Goal: Information Seeking & Learning: Learn about a topic

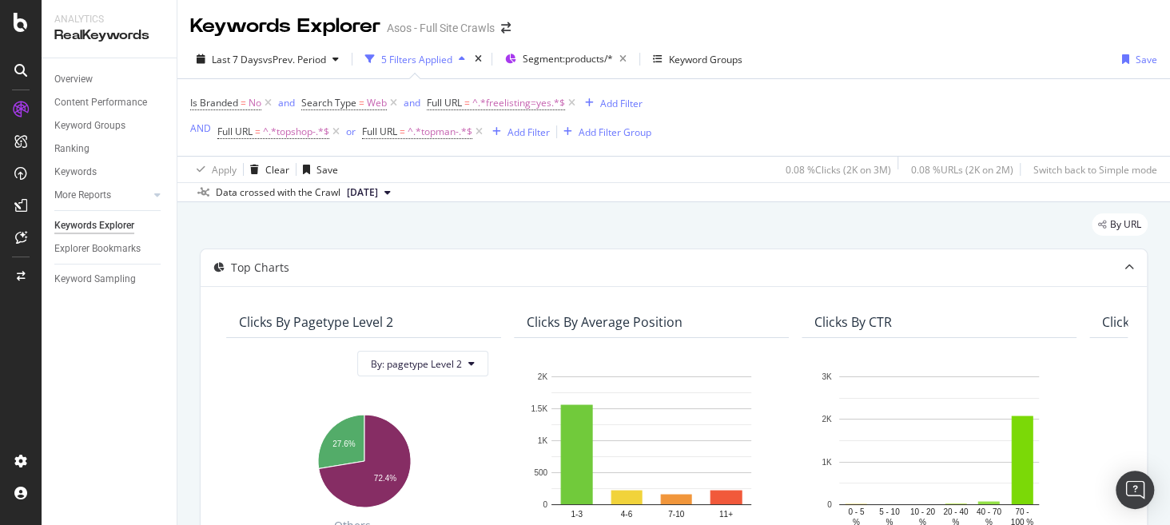
scroll to position [547, 0]
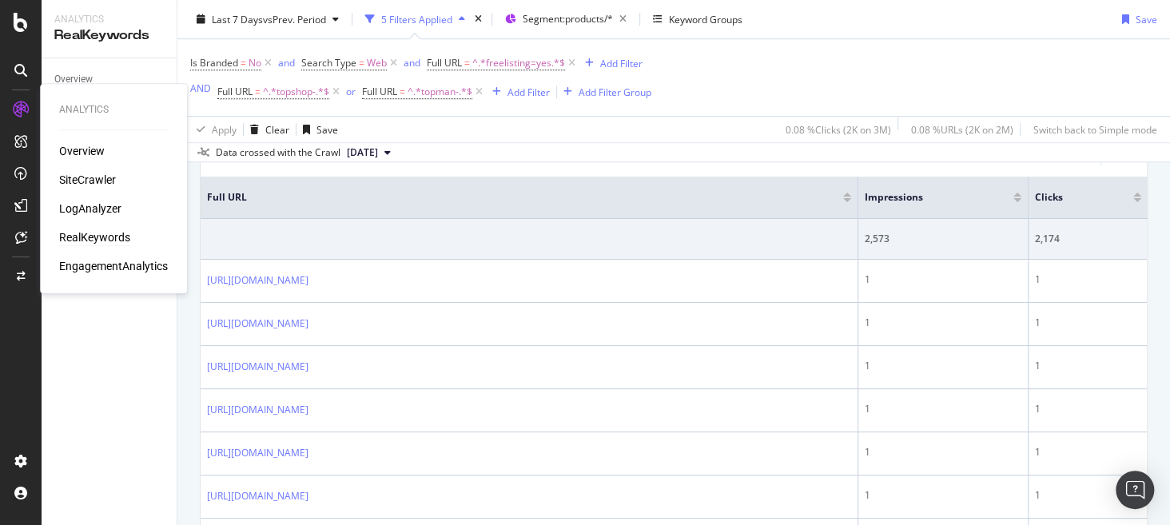
click at [97, 233] on div "RealKeywords" at bounding box center [94, 237] width 71 height 16
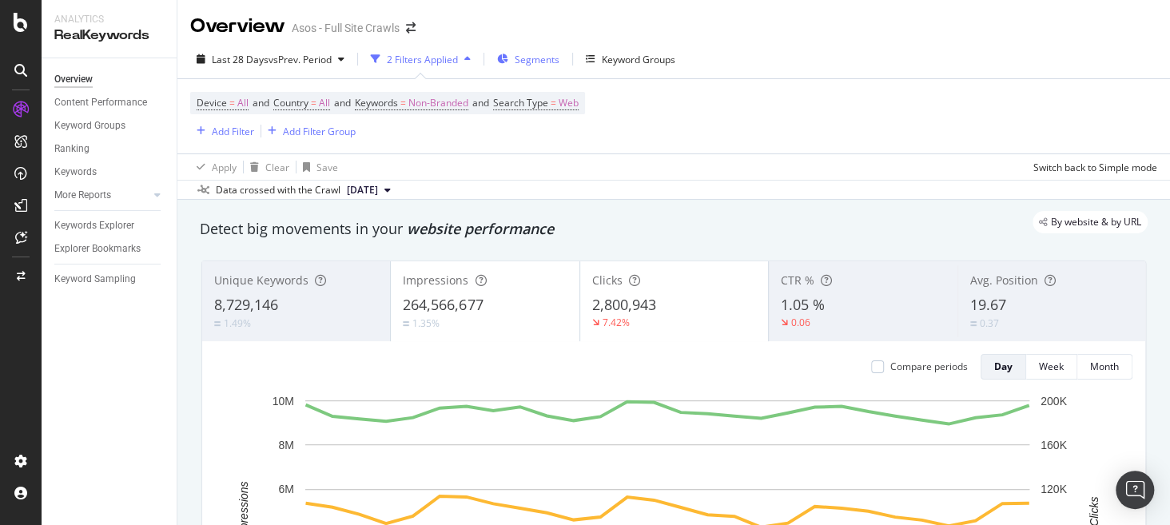
click at [544, 66] on div "Segments" at bounding box center [528, 59] width 62 height 24
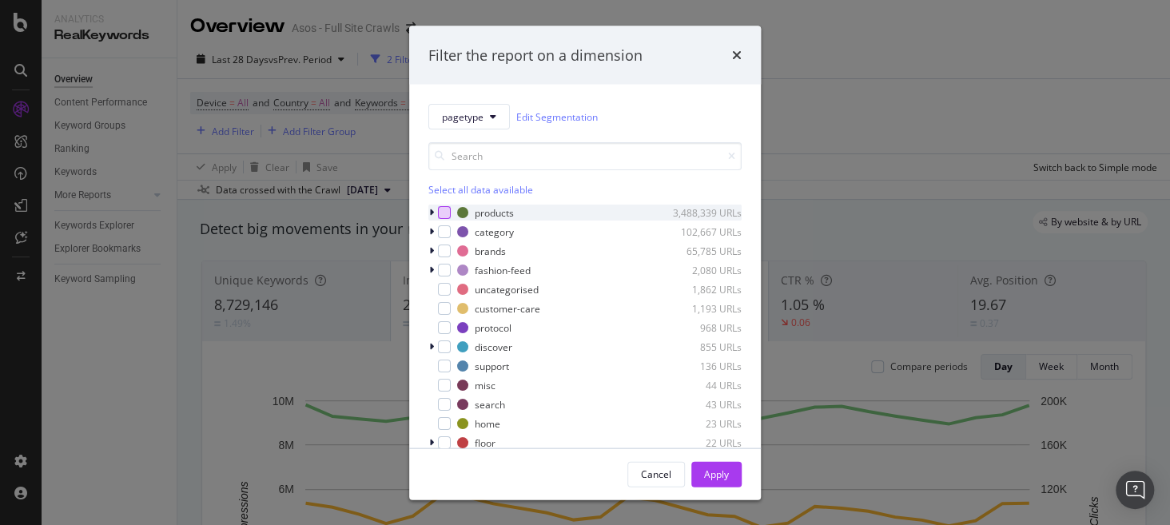
click at [447, 209] on div "modal" at bounding box center [444, 212] width 13 height 13
click at [728, 473] on div "Apply" at bounding box center [716, 474] width 25 height 14
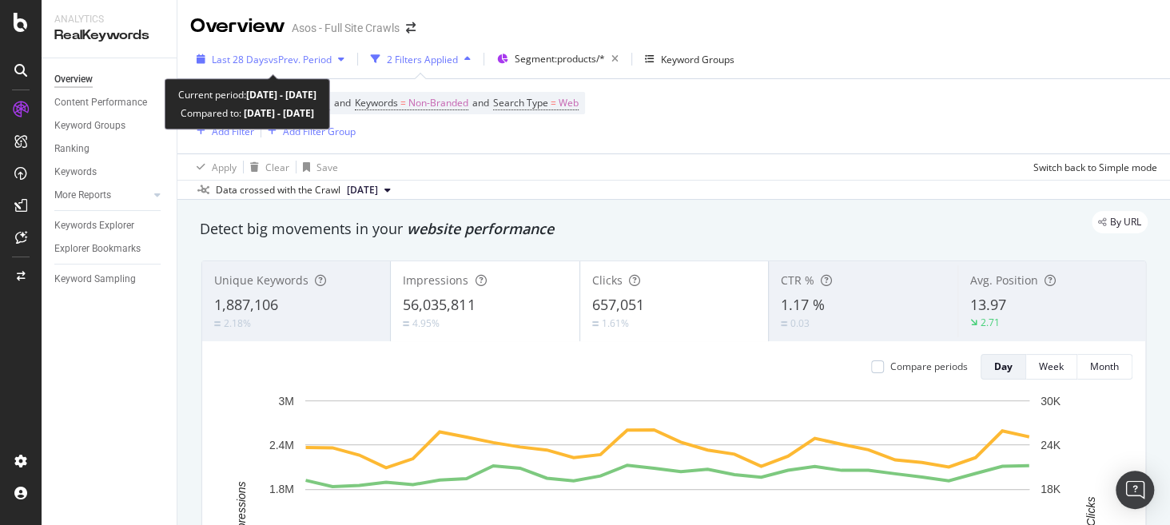
click at [278, 50] on div "Last 28 Days vs Prev. Period" at bounding box center [270, 59] width 161 height 24
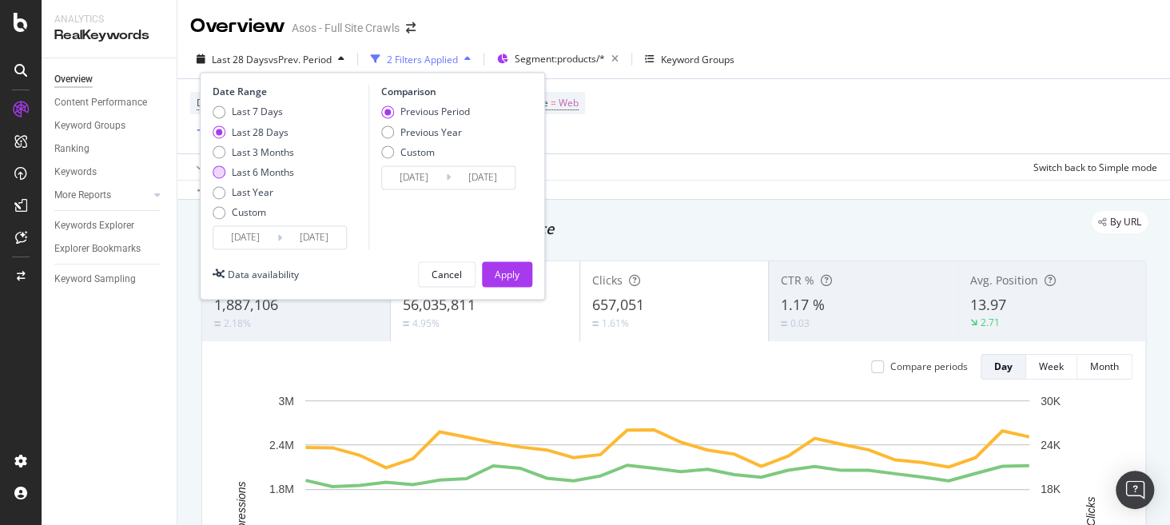
click at [250, 174] on div "Last 6 Months" at bounding box center [263, 172] width 62 height 14
type input "[DATE]"
click at [508, 263] on div "Apply" at bounding box center [507, 275] width 25 height 24
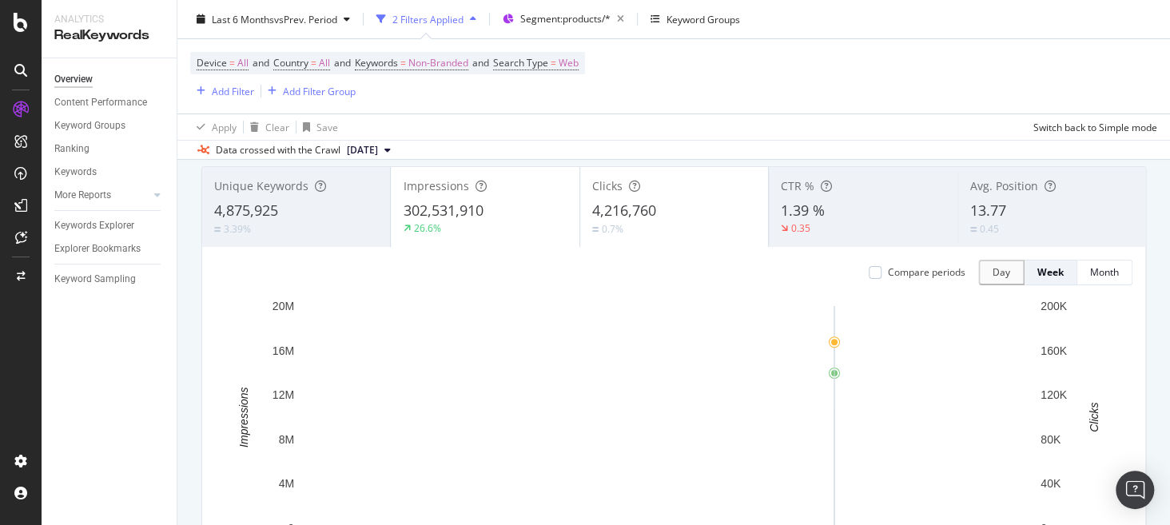
scroll to position [93, 0]
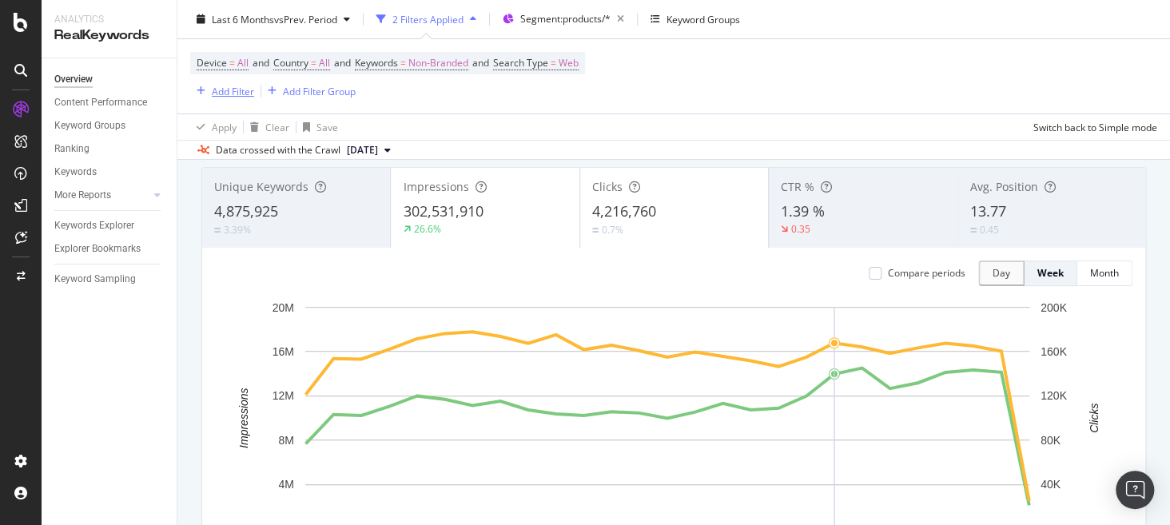
click at [217, 94] on div "Add Filter" at bounding box center [233, 91] width 42 height 14
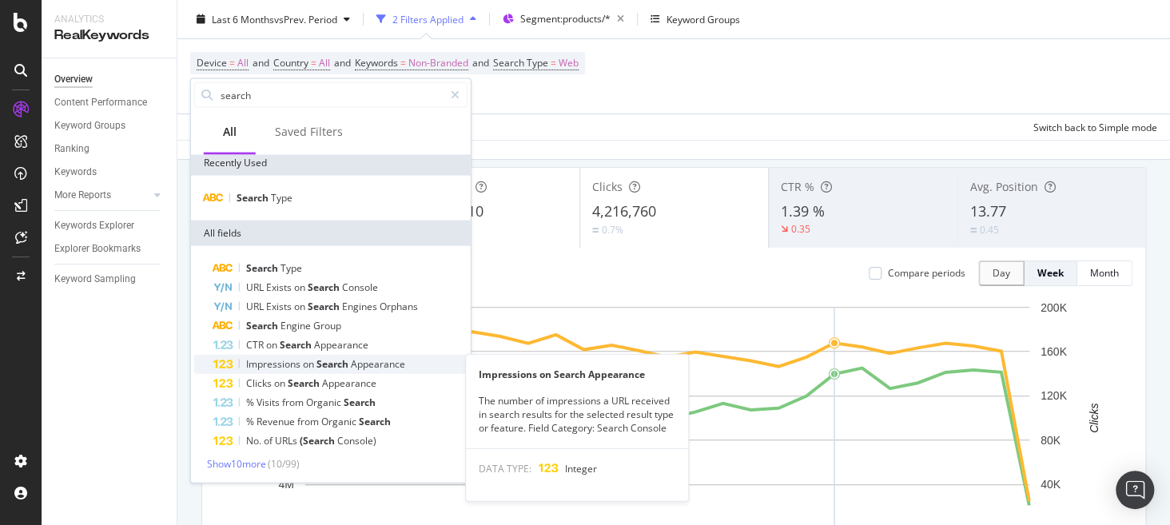
scroll to position [2, 0]
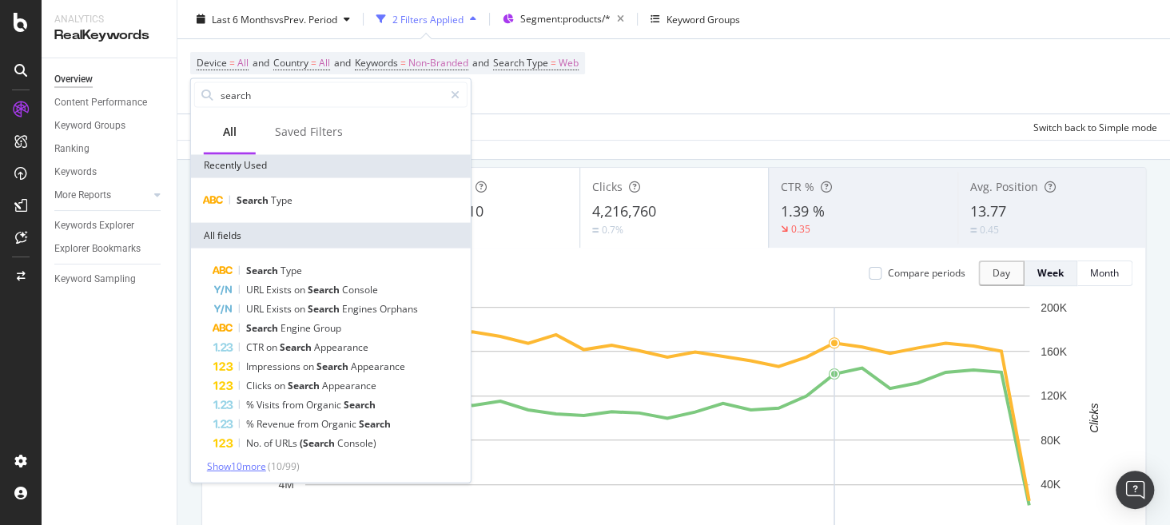
type input "search"
click at [246, 460] on span "Show 10 more" at bounding box center [236, 466] width 59 height 14
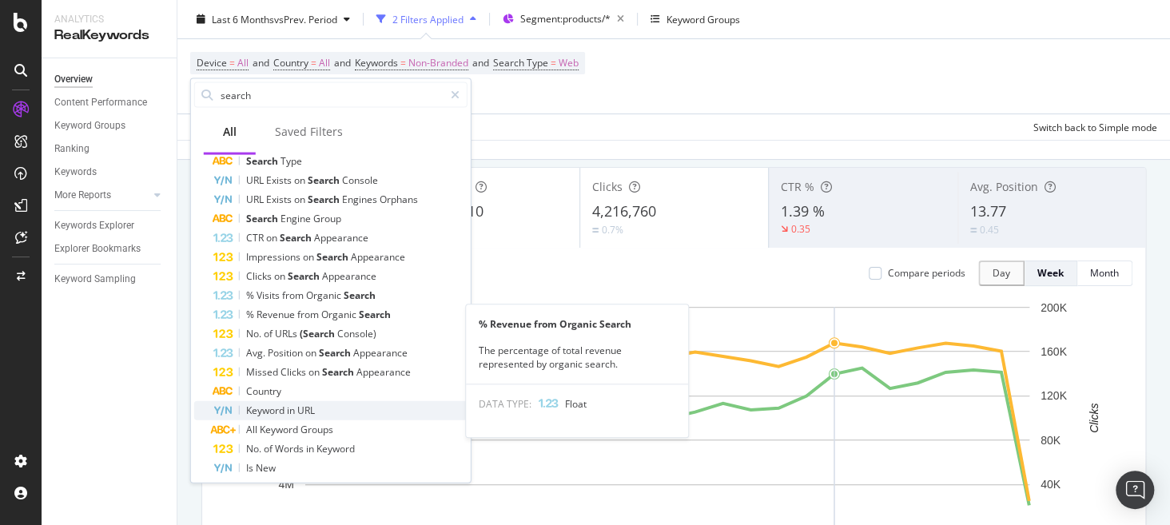
scroll to position [77, 0]
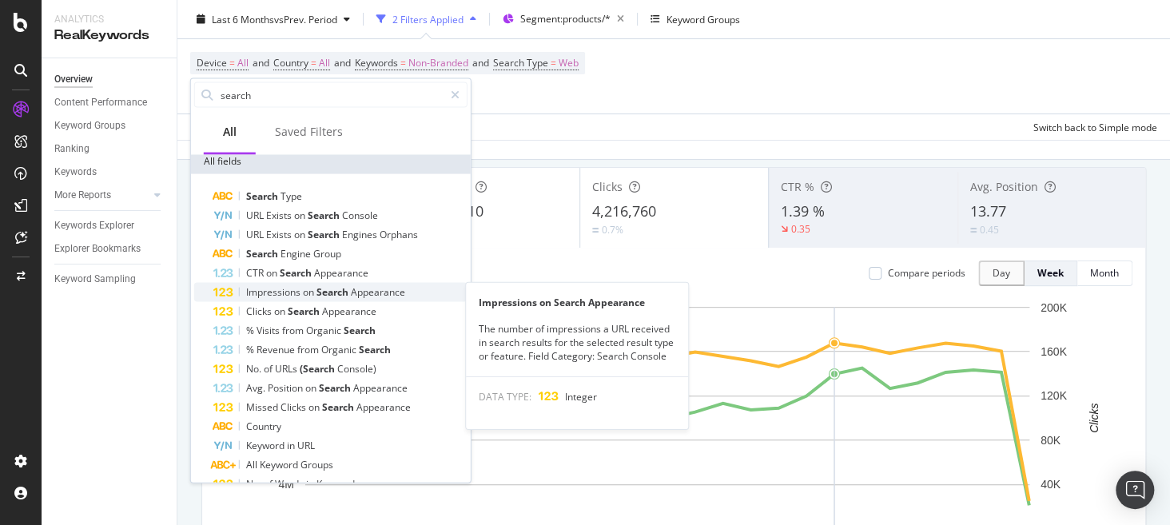
click at [349, 292] on span "Search" at bounding box center [333, 292] width 34 height 14
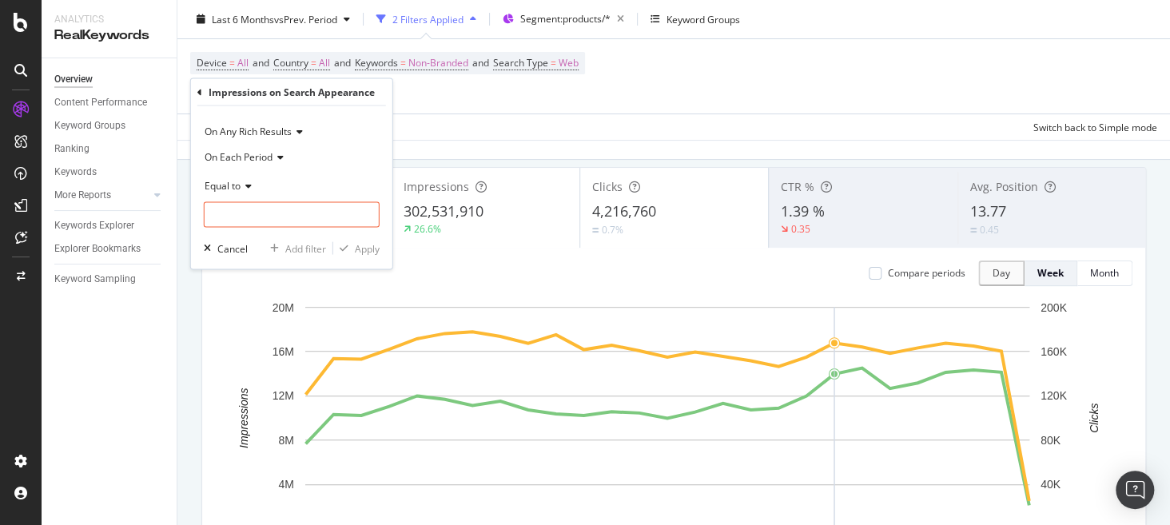
click at [254, 158] on span "On Each Period" at bounding box center [239, 157] width 68 height 14
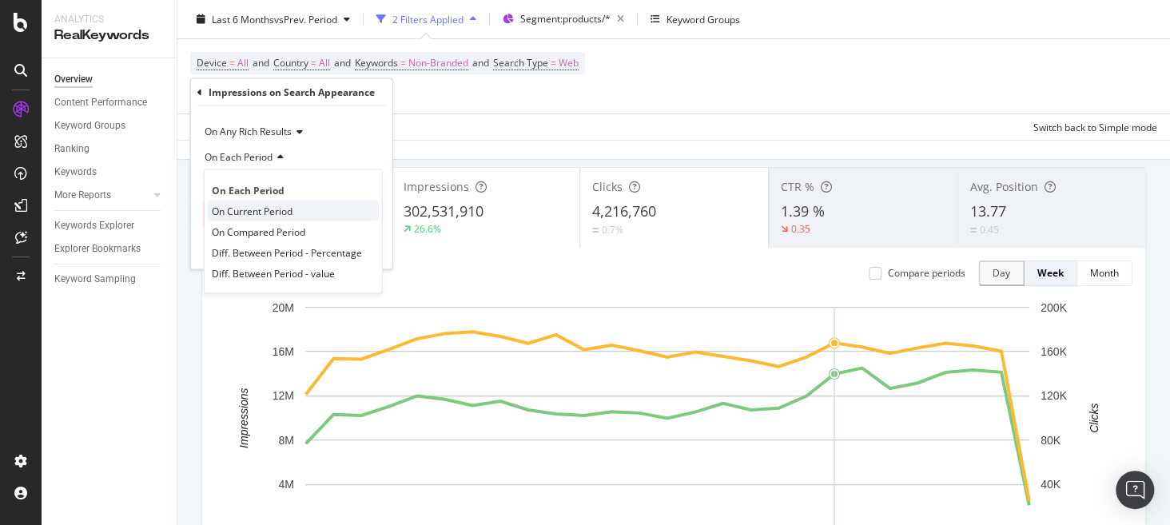
click at [268, 216] on span "On Current Period" at bounding box center [252, 211] width 81 height 14
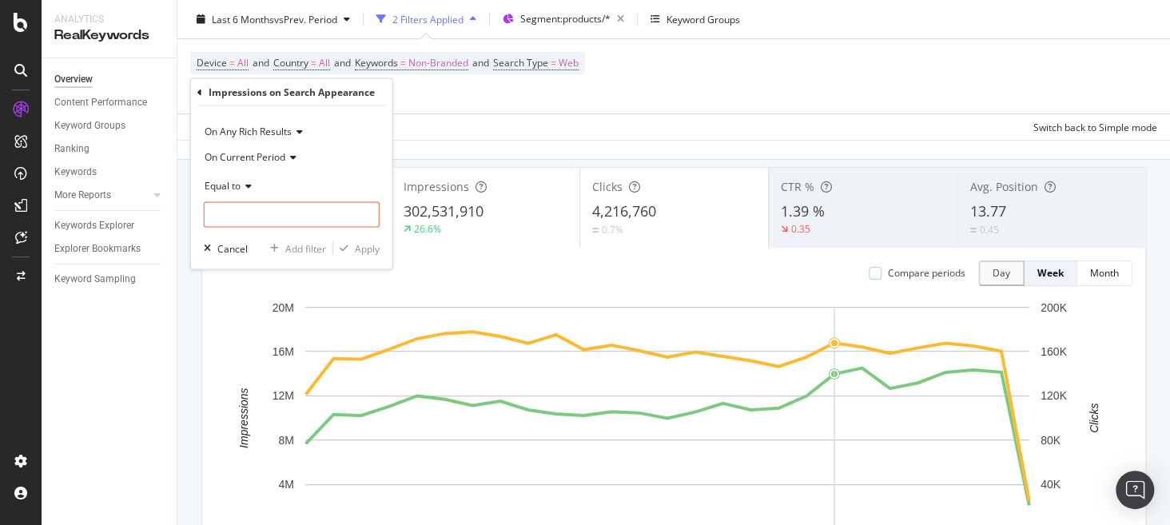
click at [227, 189] on span "Equal to" at bounding box center [223, 186] width 36 height 14
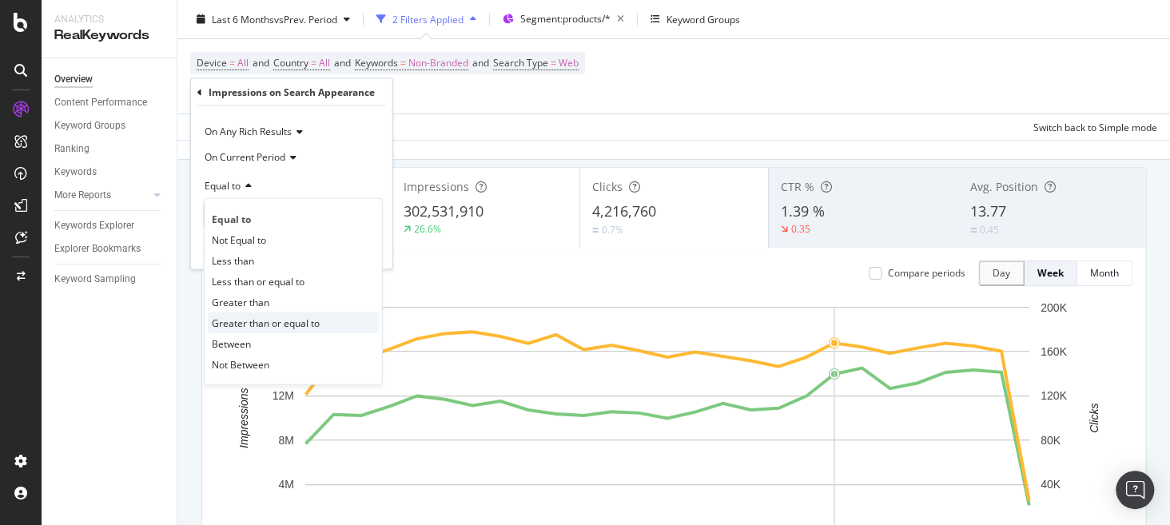
click at [277, 319] on span "Greater than or equal to" at bounding box center [266, 323] width 108 height 14
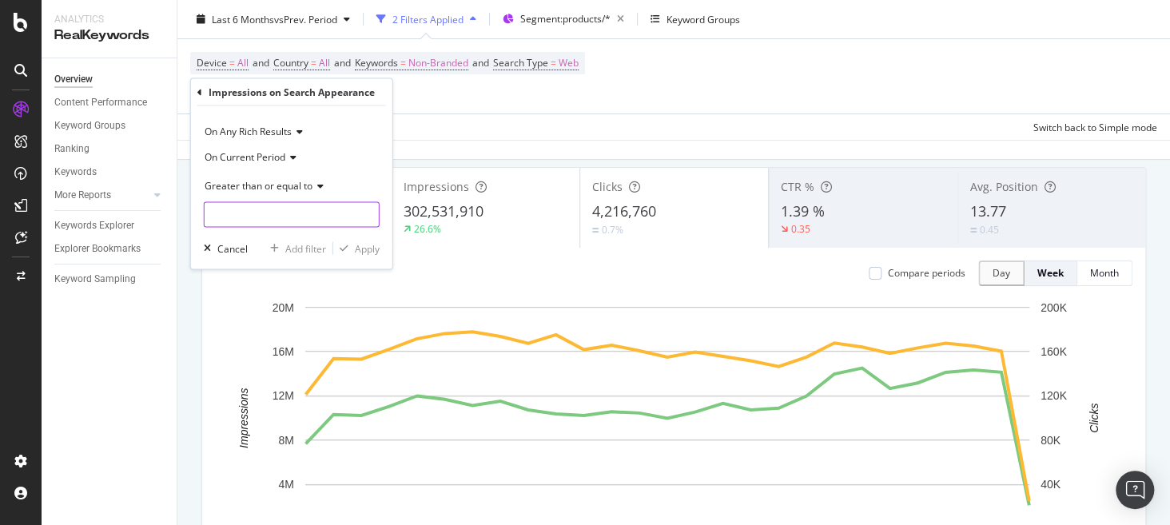
click at [284, 219] on input "number" at bounding box center [292, 215] width 176 height 26
type input "1"
click at [273, 134] on span "On Any Rich Results" at bounding box center [248, 132] width 87 height 14
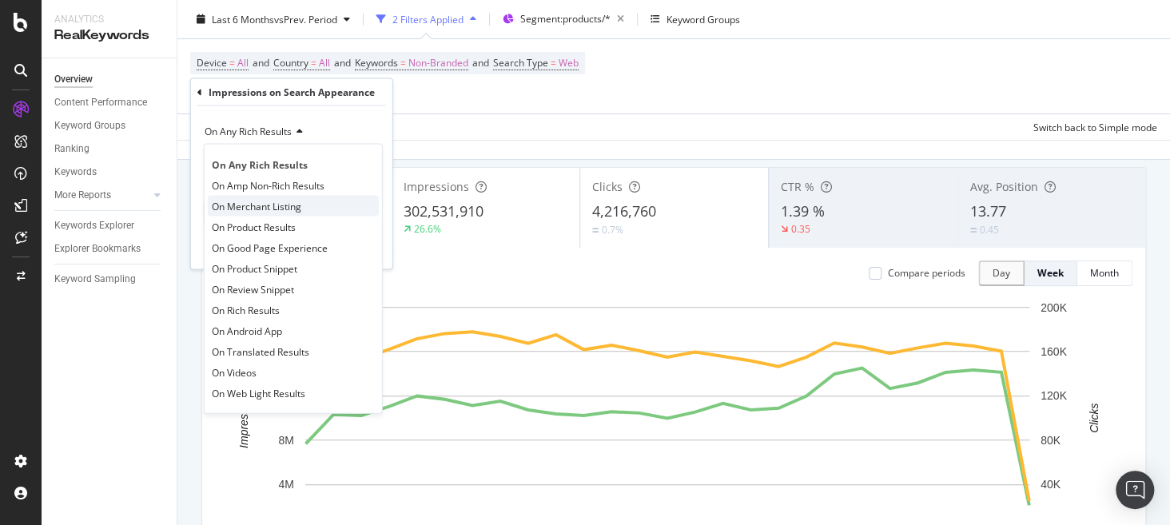
click at [304, 211] on div "On Merchant Listing" at bounding box center [293, 206] width 171 height 21
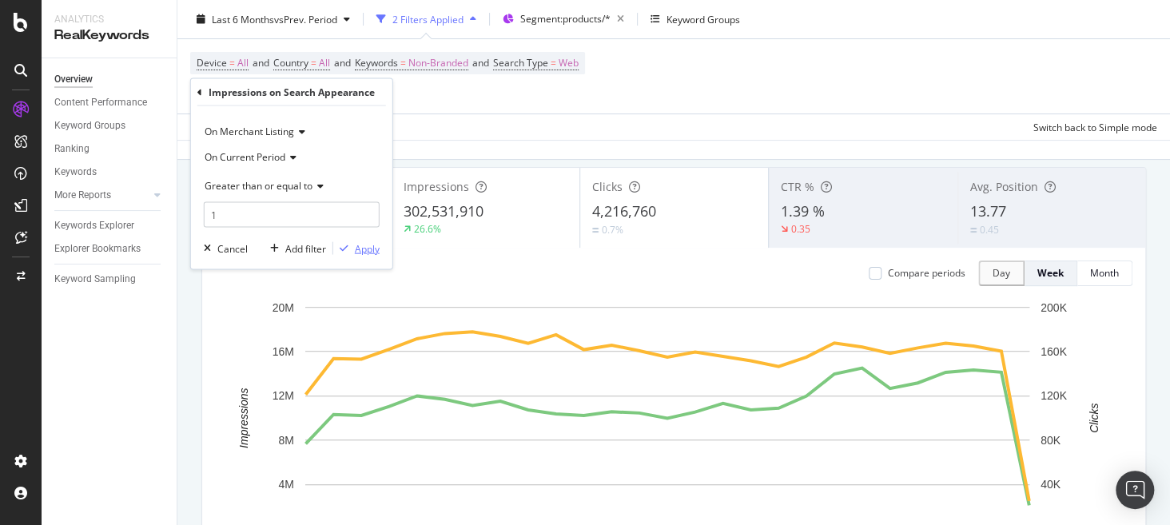
click at [368, 243] on div "Apply" at bounding box center [367, 248] width 25 height 14
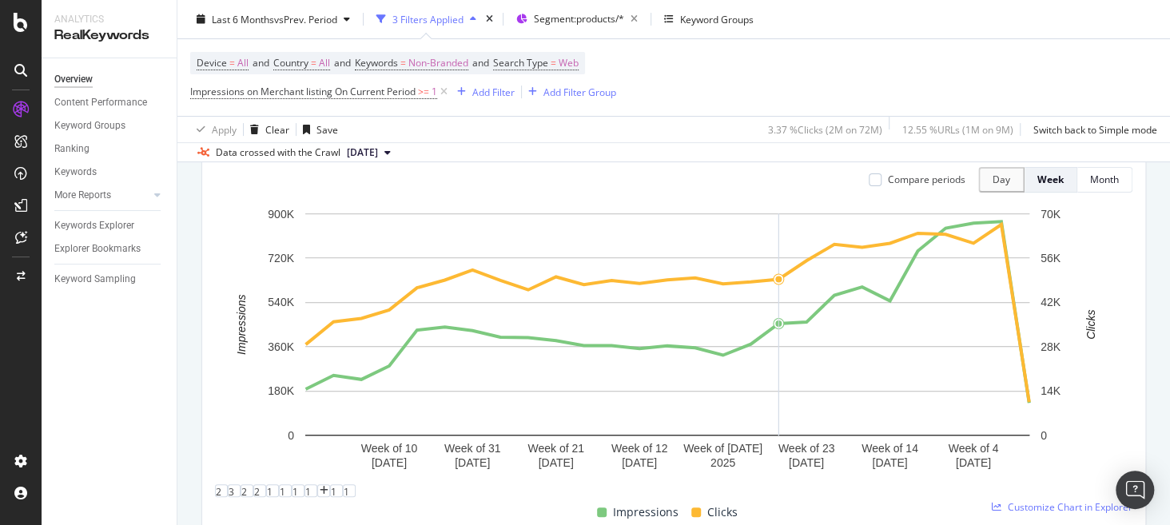
scroll to position [189, 0]
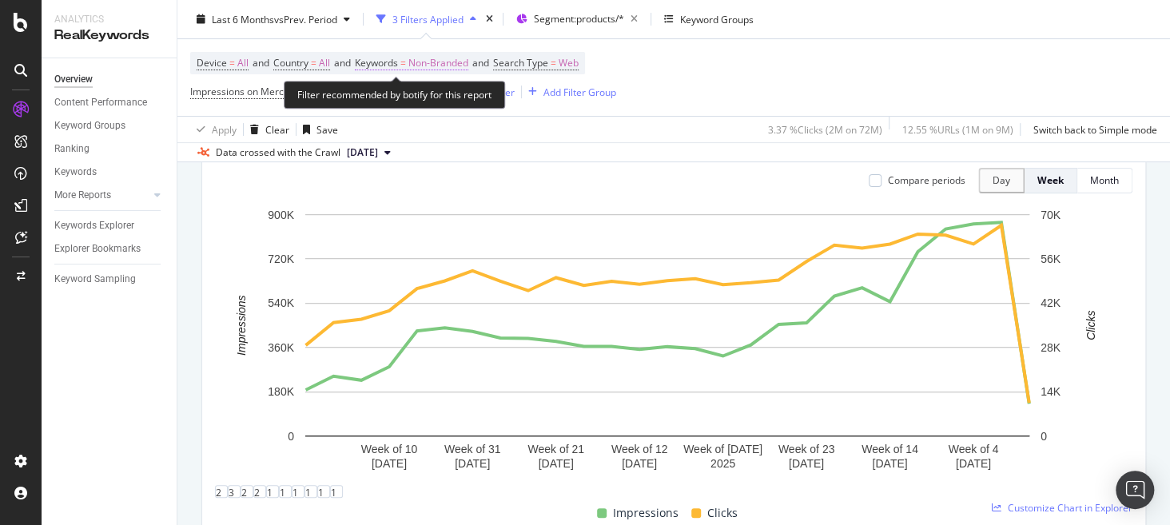
click at [457, 63] on span "Non-Branded" at bounding box center [438, 63] width 60 height 22
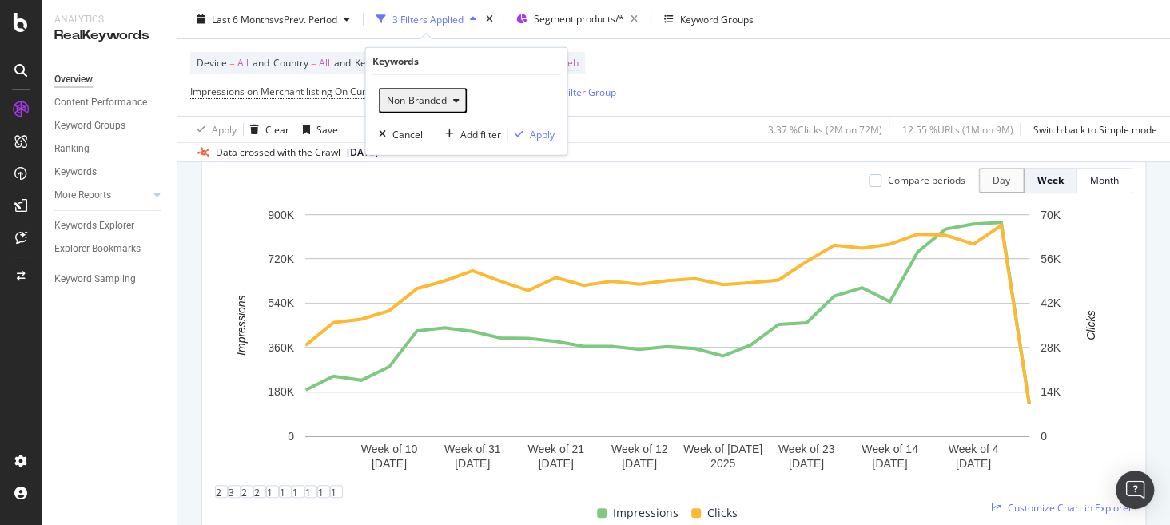
click at [427, 99] on span "Non-Branded" at bounding box center [413, 100] width 66 height 14
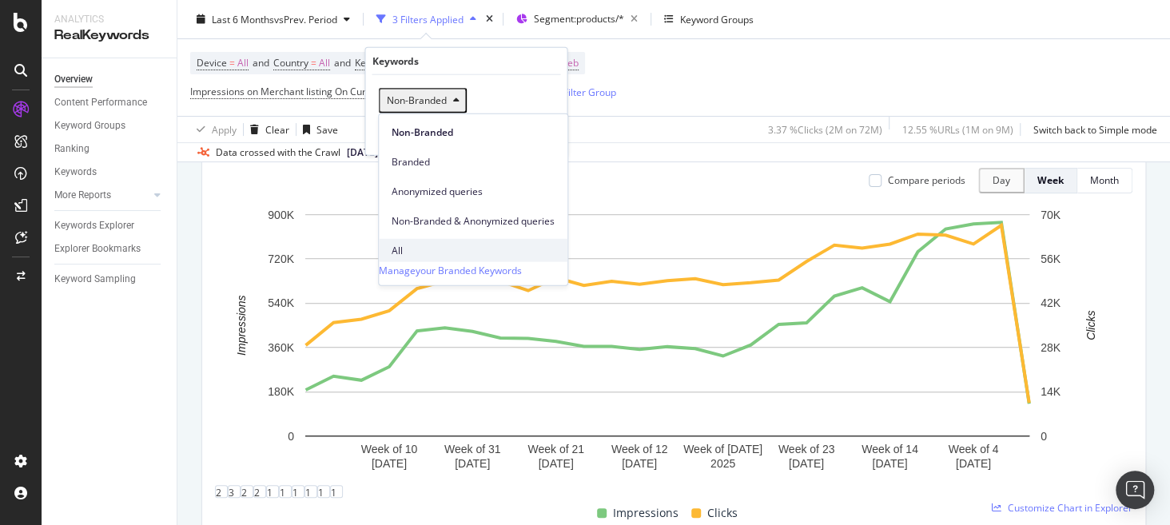
click at [447, 243] on span "All" at bounding box center [473, 250] width 163 height 14
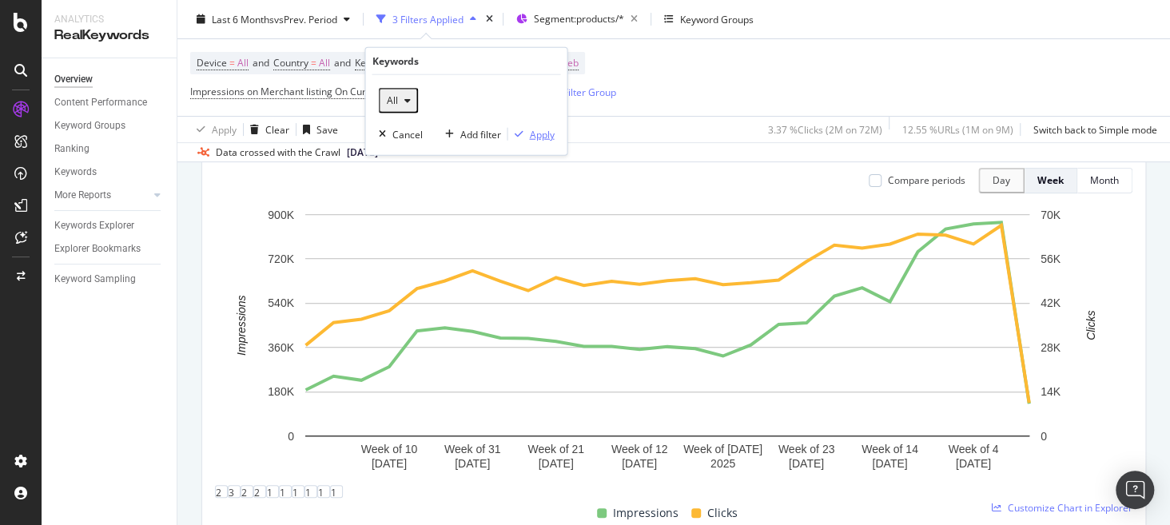
click at [540, 133] on div "Apply" at bounding box center [541, 134] width 25 height 14
